Goal: Find specific page/section: Find specific page/section

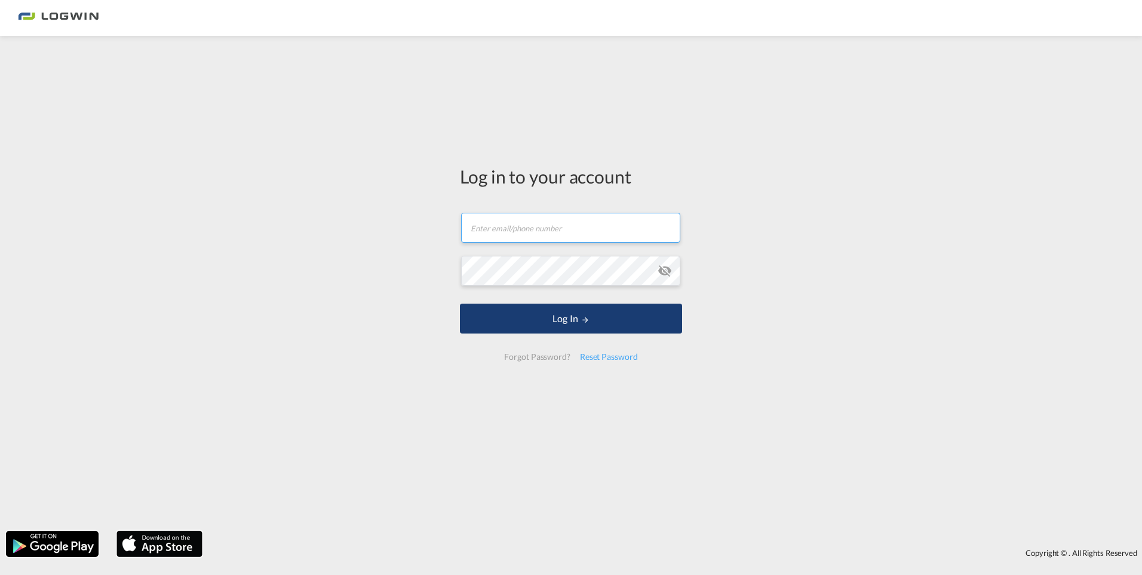
type input "[PERSON_NAME][EMAIL_ADDRESS][PERSON_NAME][DOMAIN_NAME]"
click at [593, 320] on button "Log In" at bounding box center [571, 318] width 222 height 30
